Goal: Navigation & Orientation: Find specific page/section

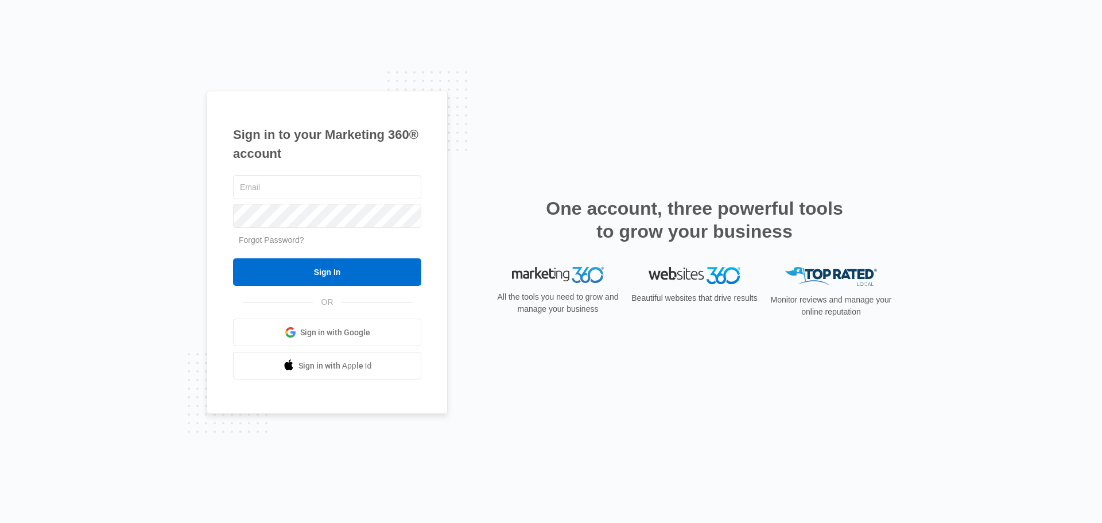
type input "[PERSON_NAME][EMAIL_ADDRESS][PERSON_NAME][DOMAIN_NAME]"
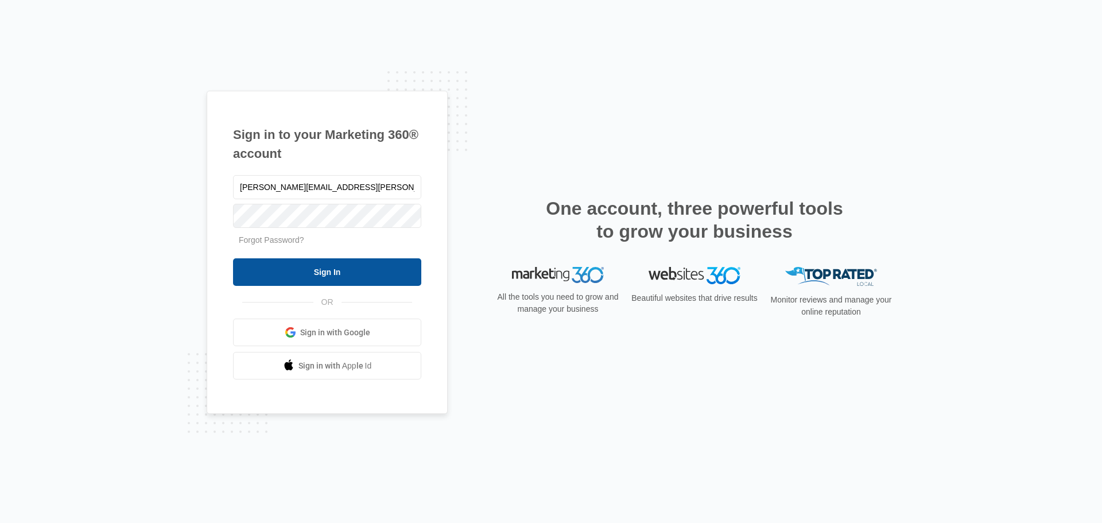
click at [321, 274] on input "Sign In" at bounding box center [327, 272] width 188 height 28
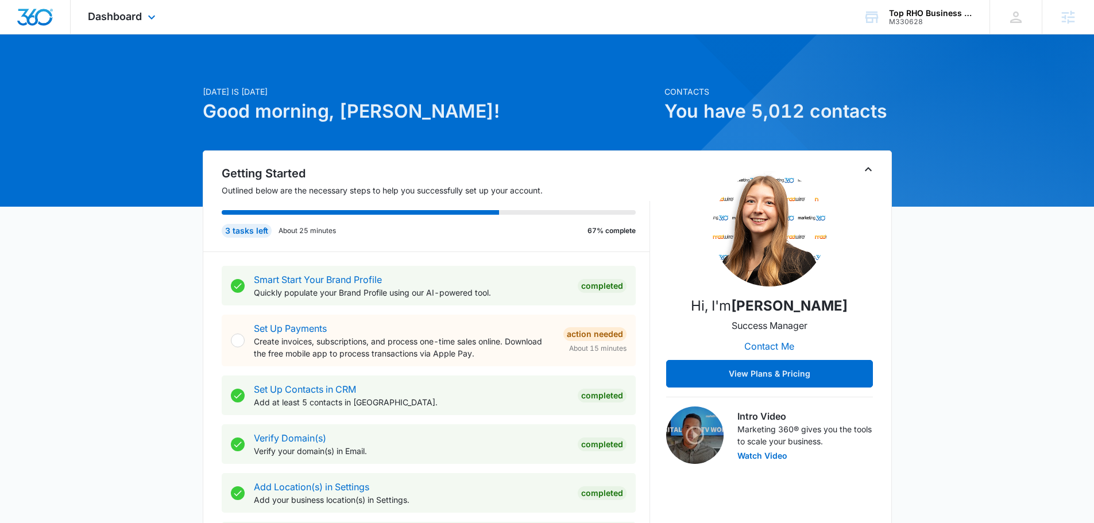
click at [154, 8] on div "Dashboard Apps Reputation CRM Email Social Content Ads Intelligence Files Brand…" at bounding box center [123, 17] width 105 height 34
